Goal: Task Accomplishment & Management: Complete application form

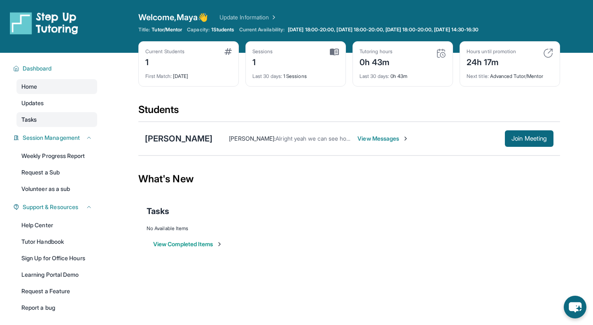
click at [55, 118] on link "Tasks" at bounding box center [56, 119] width 81 height 15
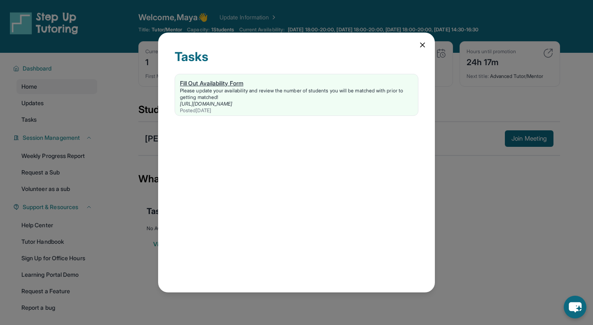
click at [232, 101] on link "[URL][DOMAIN_NAME]" at bounding box center [206, 104] width 52 height 6
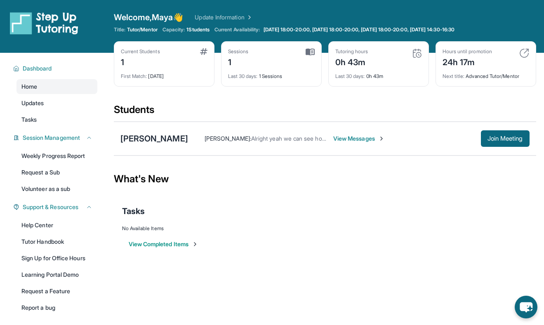
click at [361, 141] on span "View Messages" at bounding box center [359, 138] width 52 height 8
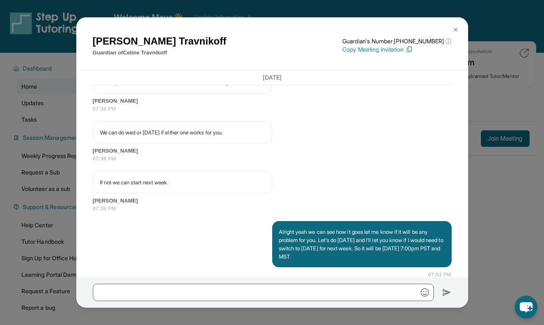
scroll to position [2767, 0]
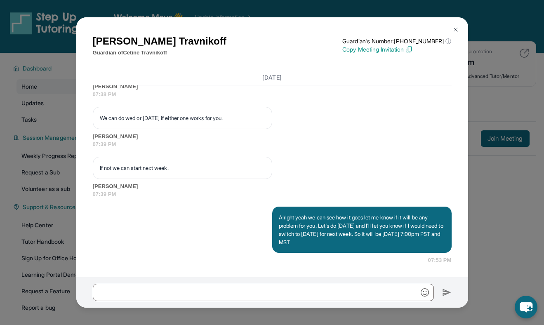
click at [455, 28] on img at bounding box center [455, 29] width 7 height 7
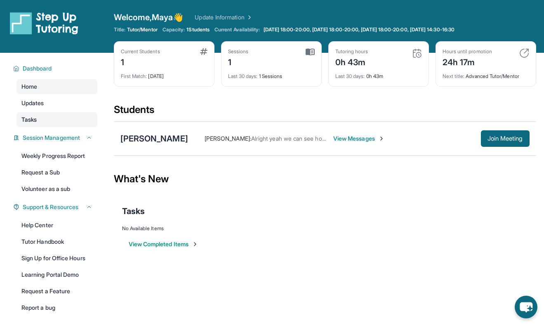
click at [73, 122] on link "Tasks" at bounding box center [56, 119] width 81 height 15
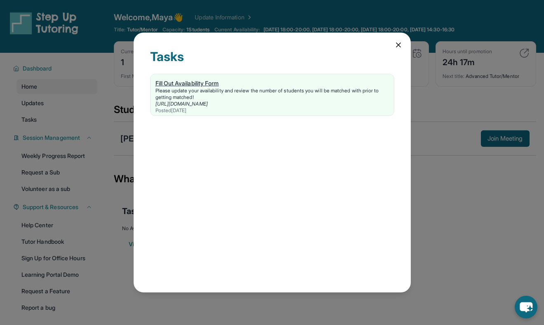
click at [204, 84] on div "Fill Out Availability Form" at bounding box center [271, 83] width 233 height 8
click at [210, 85] on div "Fill Out Availability Form" at bounding box center [271, 83] width 233 height 8
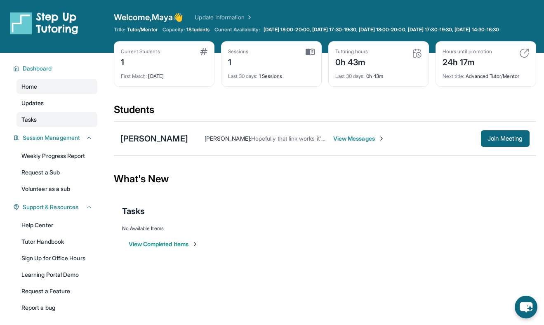
click at [55, 122] on link "Tasks" at bounding box center [56, 119] width 81 height 15
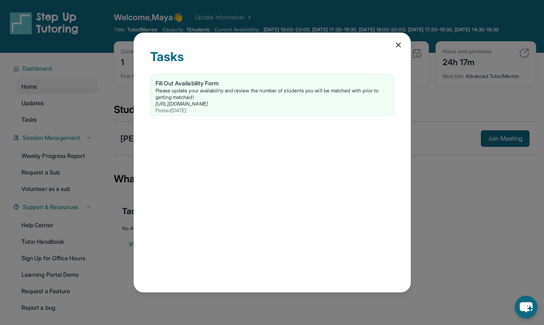
click at [396, 44] on icon at bounding box center [398, 45] width 8 height 8
